Goal: Check status

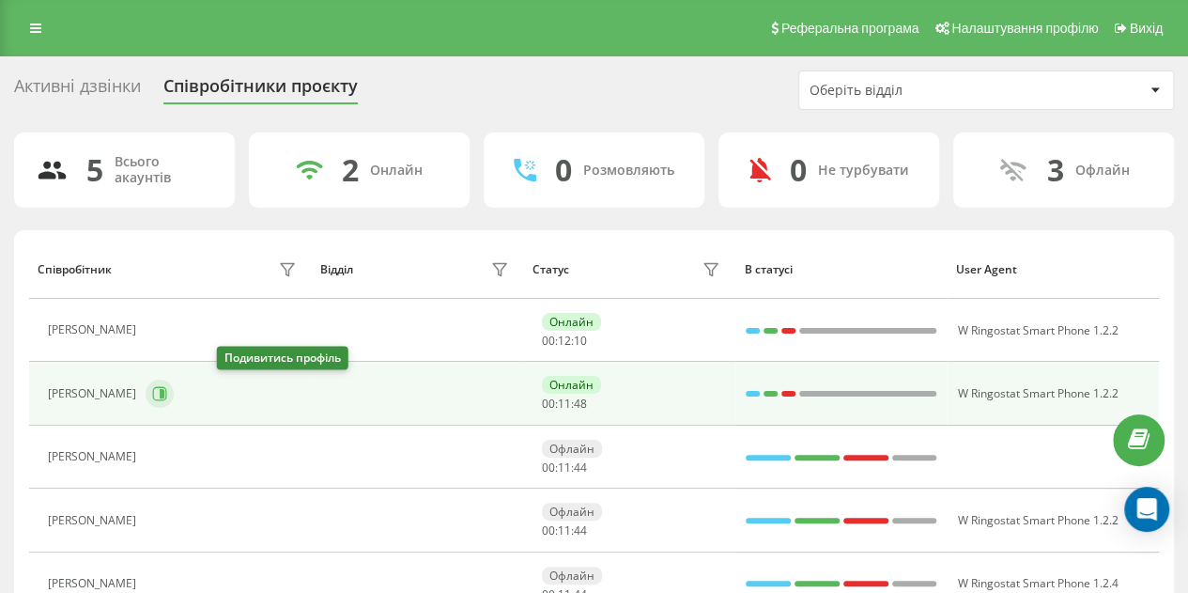
click at [164, 389] on icon at bounding box center [162, 393] width 5 height 9
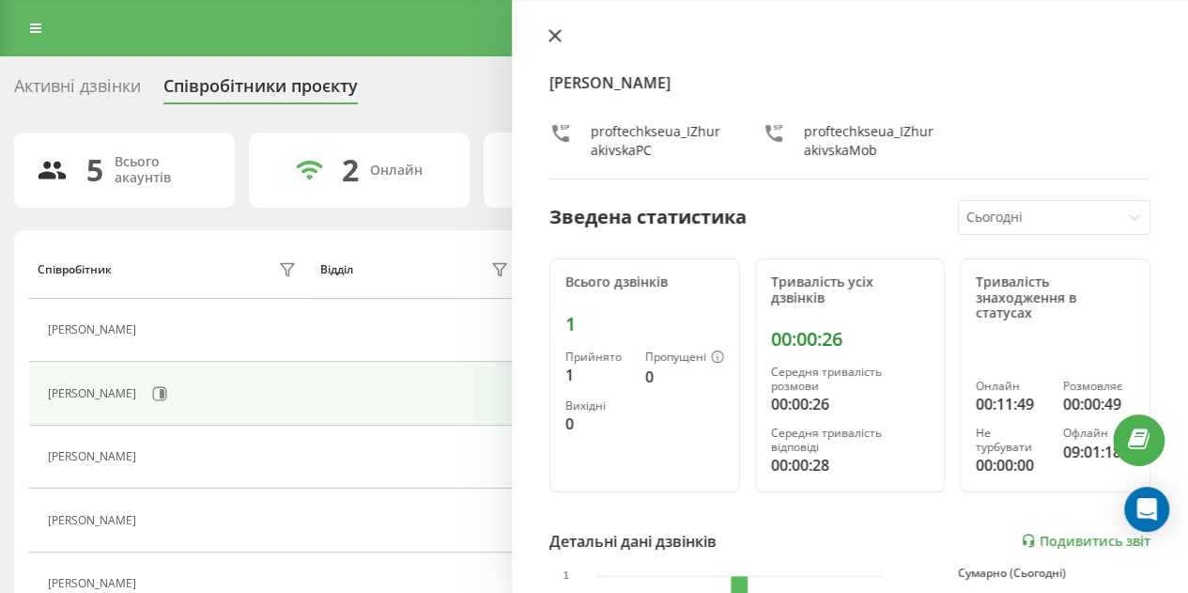
click at [556, 31] on icon at bounding box center [555, 35] width 13 height 13
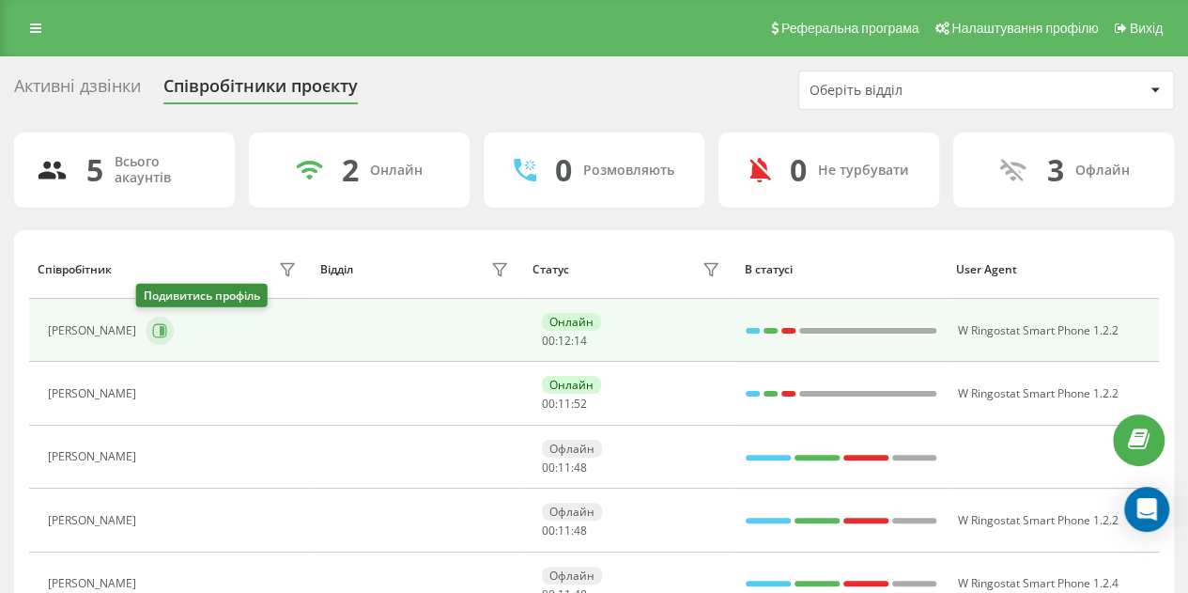
click at [146, 326] on button at bounding box center [160, 331] width 28 height 28
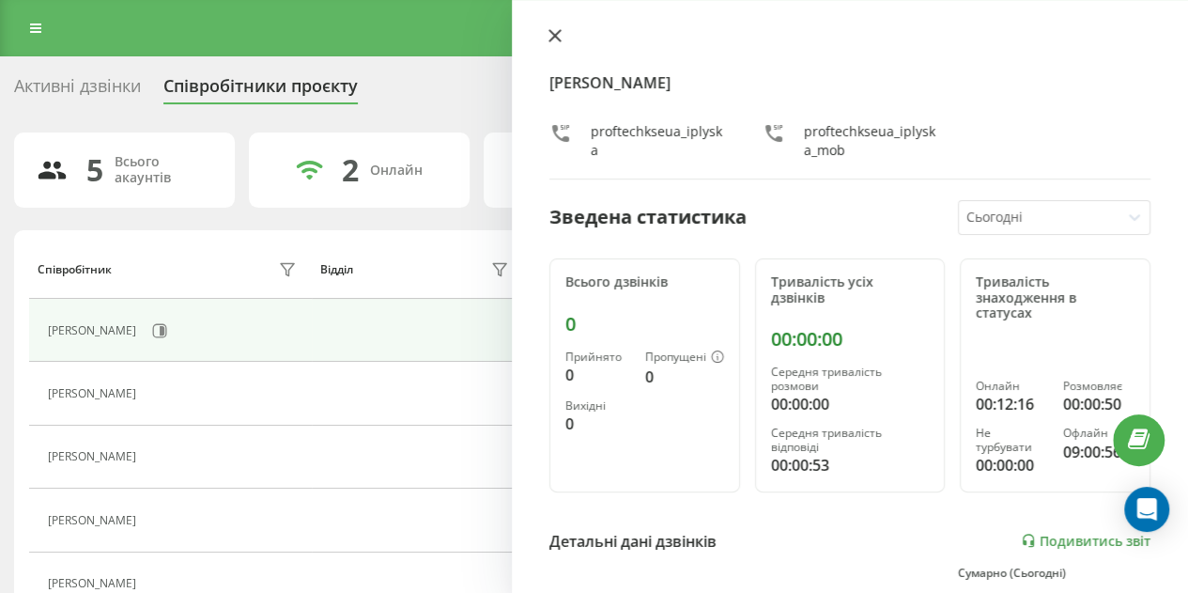
click at [552, 37] on icon at bounding box center [555, 35] width 11 height 11
